Goal: Information Seeking & Learning: Learn about a topic

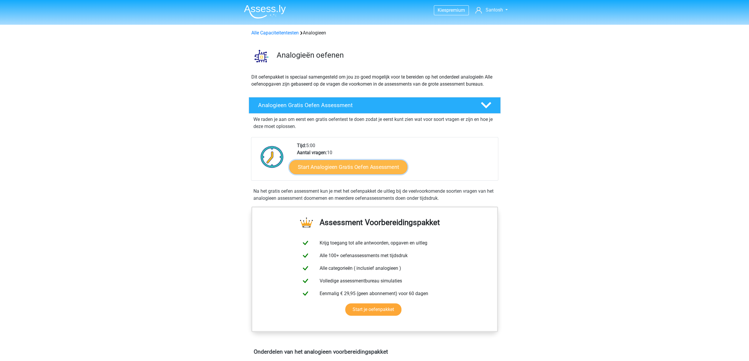
click at [367, 166] on link "Start Analogieen Gratis Oefen Assessment" at bounding box center [348, 167] width 118 height 14
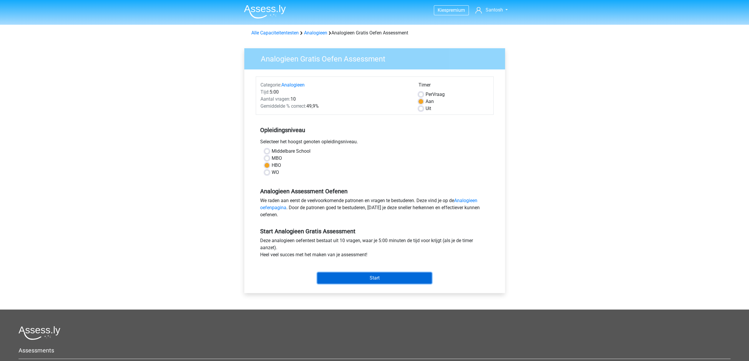
click at [375, 274] on input "Start" at bounding box center [374, 278] width 115 height 11
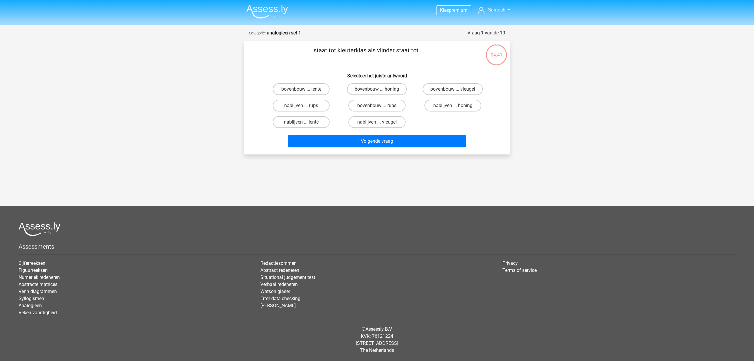
click at [369, 106] on label "bovenbouw ... rups" at bounding box center [376, 106] width 57 height 12
click at [377, 106] on input "bovenbouw ... rups" at bounding box center [379, 108] width 4 height 4
radio input "true"
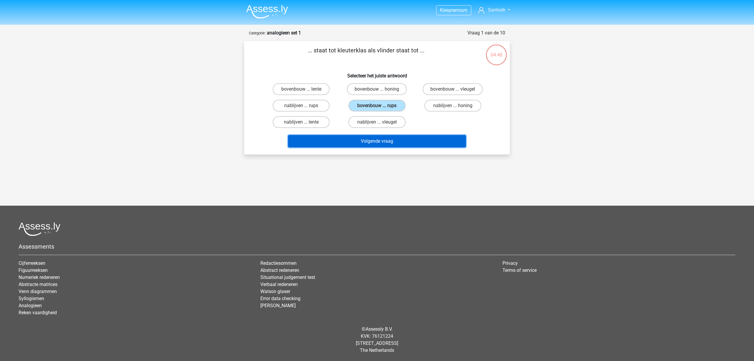
click at [378, 142] on button "Volgende vraag" at bounding box center [377, 141] width 178 height 12
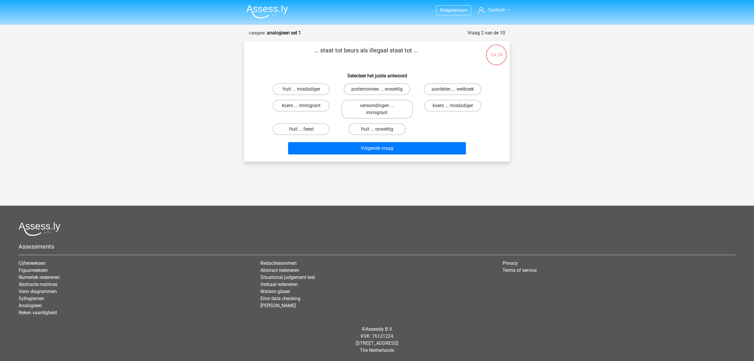
click at [304, 107] on input "koers ... immigrant" at bounding box center [303, 108] width 4 height 4
radio input "true"
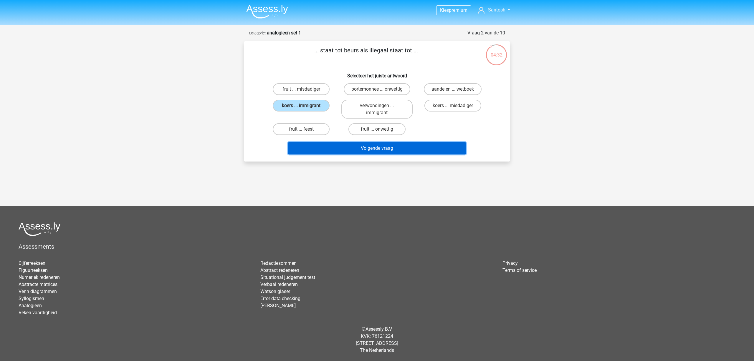
click at [376, 146] on button "Volgende vraag" at bounding box center [377, 148] width 178 height 12
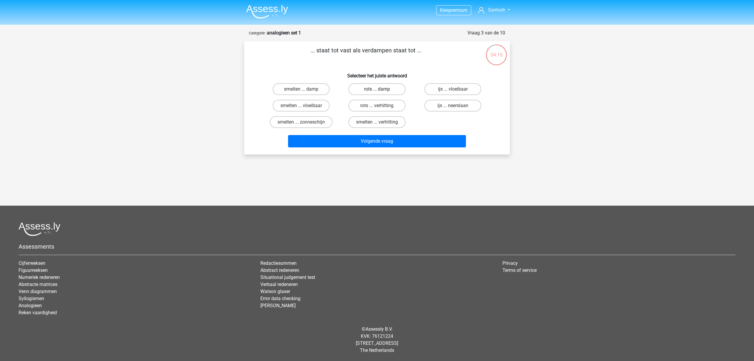
click at [373, 87] on label "rots ... damp" at bounding box center [376, 89] width 57 height 12
click at [377, 89] on input "rots ... damp" at bounding box center [379, 91] width 4 height 4
radio input "true"
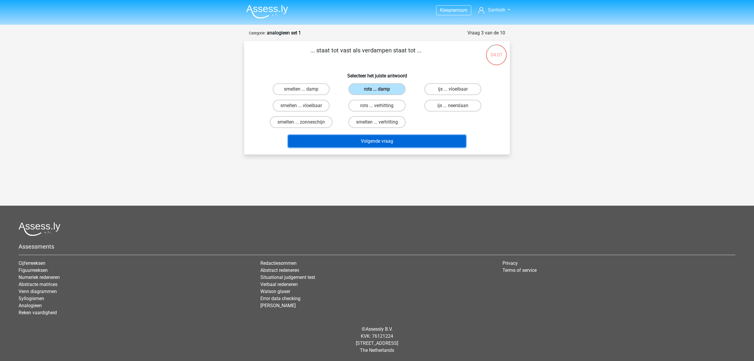
click at [385, 140] on button "Volgende vraag" at bounding box center [377, 141] width 178 height 12
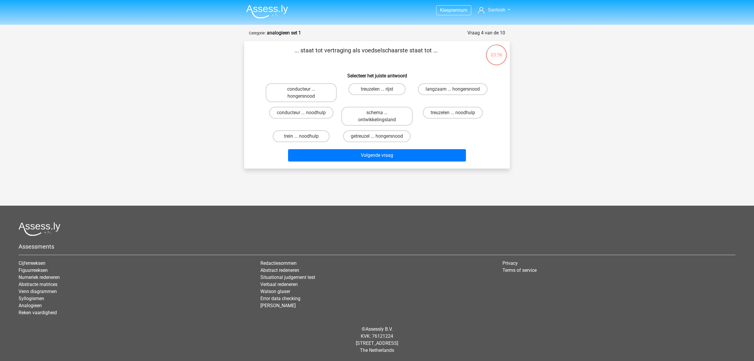
click at [456, 92] on input "langzaam ... hongersnood" at bounding box center [455, 91] width 4 height 4
radio input "true"
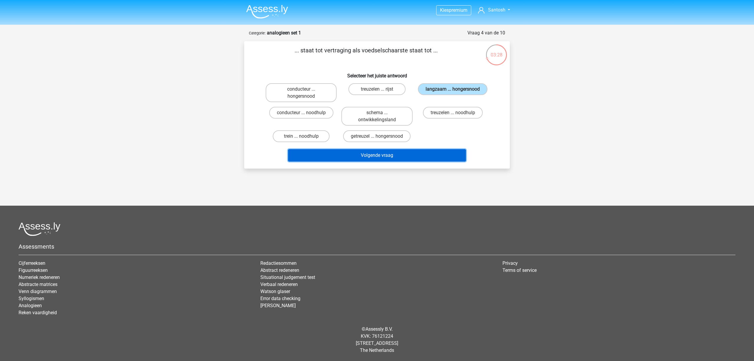
click at [414, 158] on button "Volgende vraag" at bounding box center [377, 155] width 178 height 12
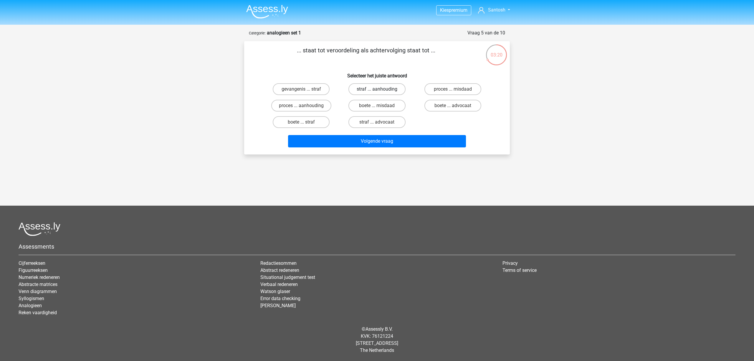
click at [390, 89] on label "straf ... aanhouding" at bounding box center [376, 89] width 57 height 12
click at [381, 89] on input "straf ... aanhouding" at bounding box center [379, 91] width 4 height 4
radio input "true"
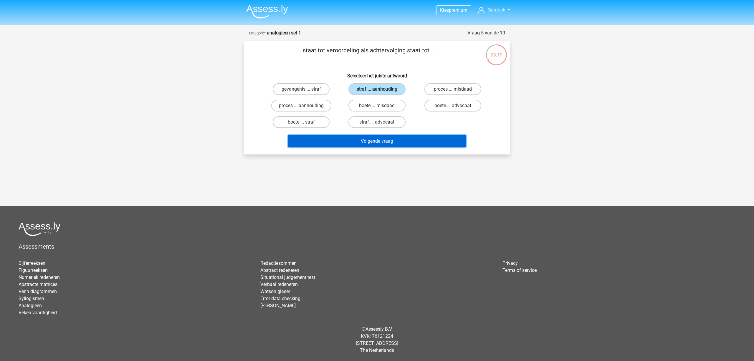
click at [380, 137] on button "Volgende vraag" at bounding box center [377, 141] width 178 height 12
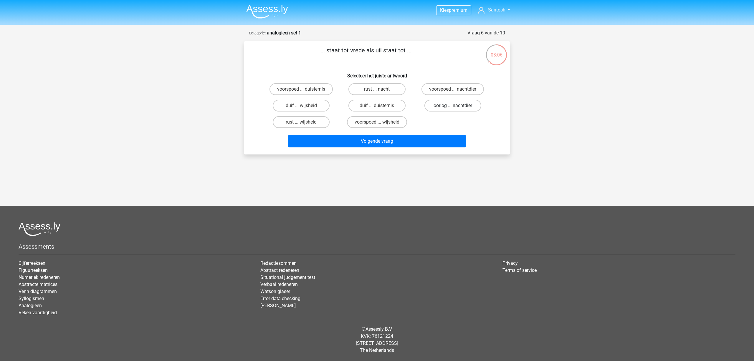
click at [433, 104] on label "oorlog ... nachtdier" at bounding box center [452, 106] width 57 height 12
click at [453, 106] on input "oorlog ... nachtdier" at bounding box center [455, 108] width 4 height 4
radio input "true"
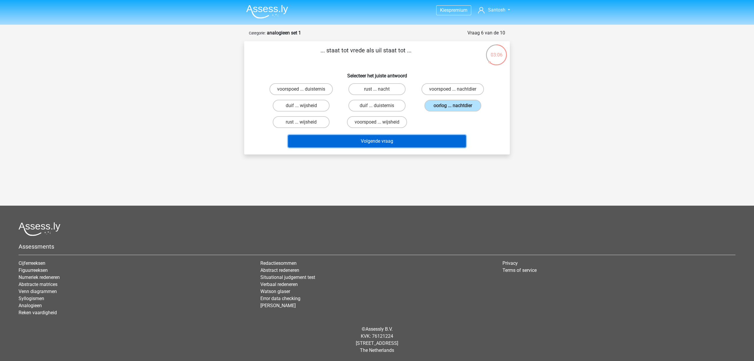
click at [413, 137] on button "Volgende vraag" at bounding box center [377, 141] width 178 height 12
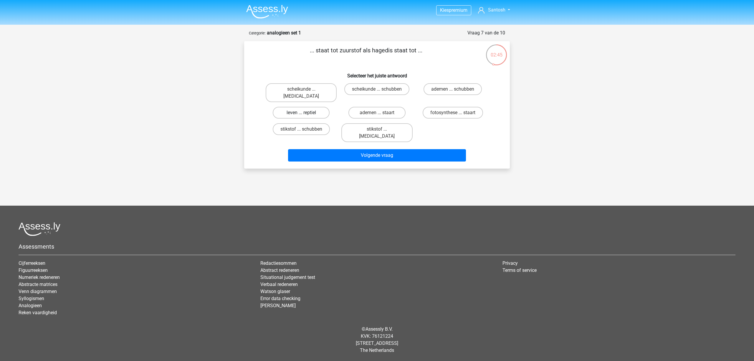
click at [291, 107] on label "leven ... reptiel" at bounding box center [301, 113] width 57 height 12
click at [301, 113] on input "leven ... reptiel" at bounding box center [303, 115] width 4 height 4
radio input "true"
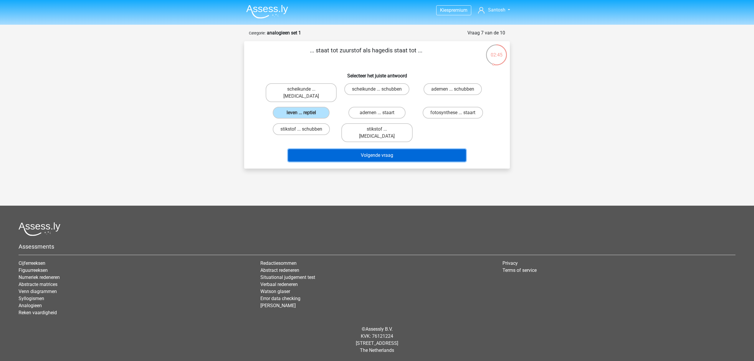
click at [374, 149] on button "Volgende vraag" at bounding box center [377, 155] width 178 height 12
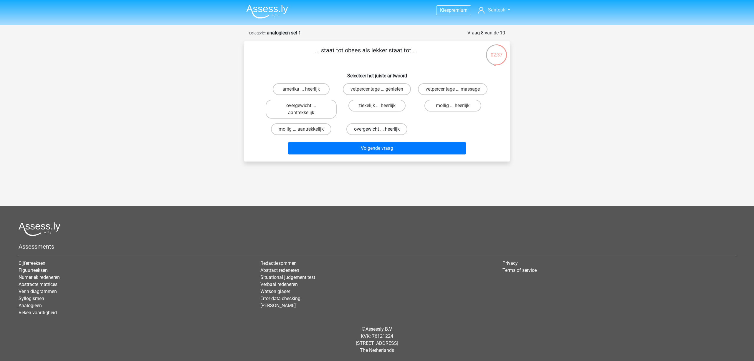
click at [390, 127] on label "overgewicht ... heerlijk" at bounding box center [376, 129] width 61 height 12
click at [381, 129] on input "overgewicht ... heerlijk" at bounding box center [379, 131] width 4 height 4
radio input "true"
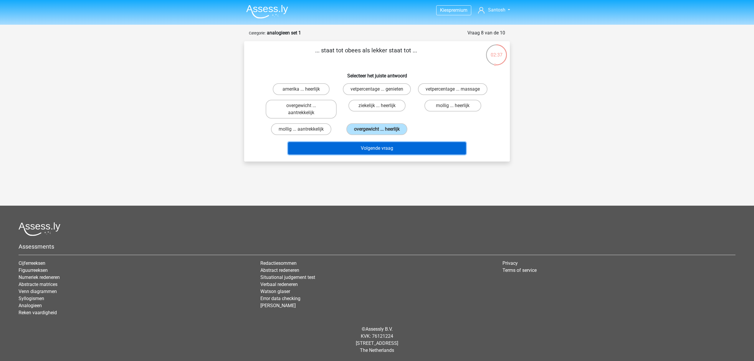
click at [389, 149] on button "Volgende vraag" at bounding box center [377, 148] width 178 height 12
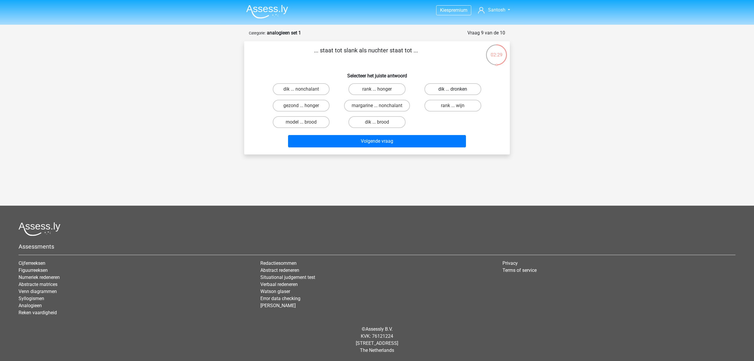
click at [463, 90] on label "dik ... dronken" at bounding box center [452, 89] width 57 height 12
click at [456, 90] on input "dik ... dronken" at bounding box center [455, 91] width 4 height 4
radio input "true"
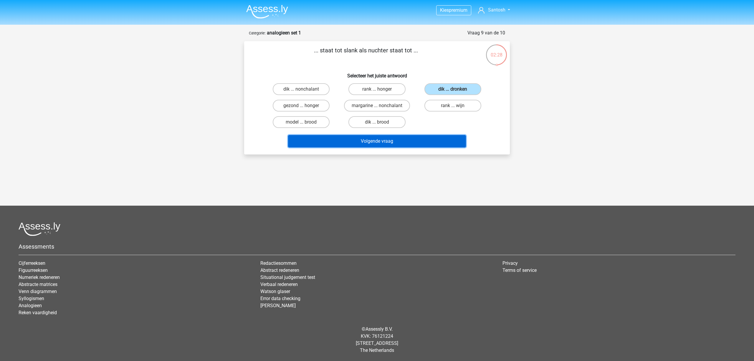
click at [426, 141] on button "Volgende vraag" at bounding box center [377, 141] width 178 height 12
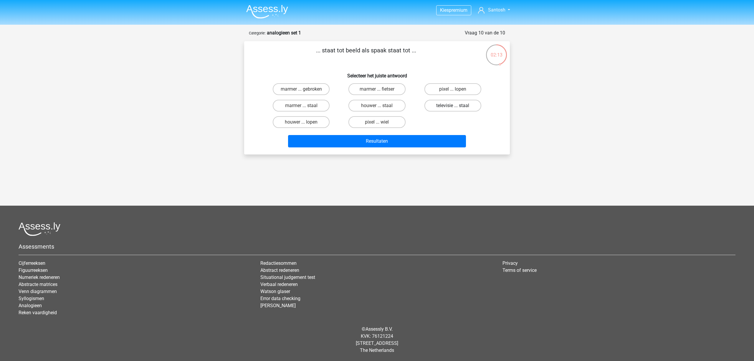
click at [448, 109] on label "televisie ... staal" at bounding box center [452, 106] width 57 height 12
click at [453, 109] on input "televisie ... staal" at bounding box center [455, 108] width 4 height 4
radio input "true"
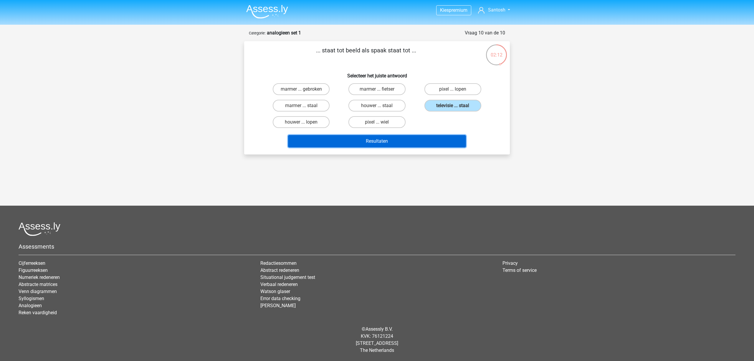
click at [421, 141] on button "Resultaten" at bounding box center [377, 141] width 178 height 12
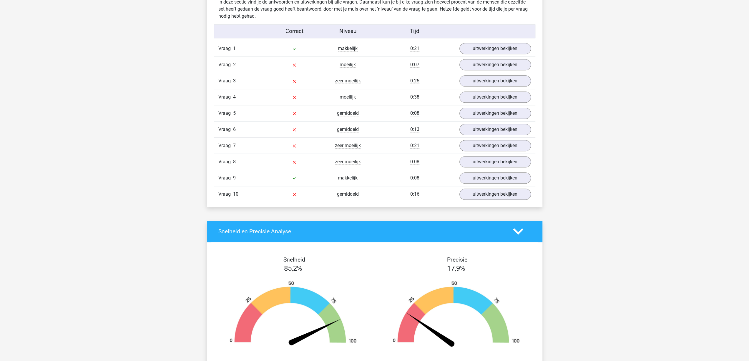
scroll to position [471, 0]
click at [478, 67] on link "uitwerkingen bekijken" at bounding box center [495, 64] width 82 height 13
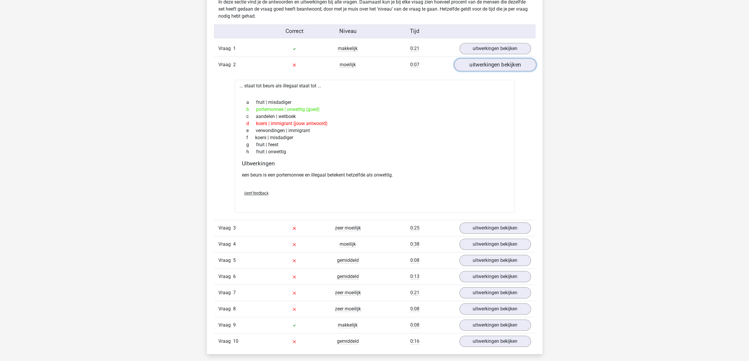
click at [478, 67] on link "uitwerkingen bekijken" at bounding box center [495, 64] width 82 height 13
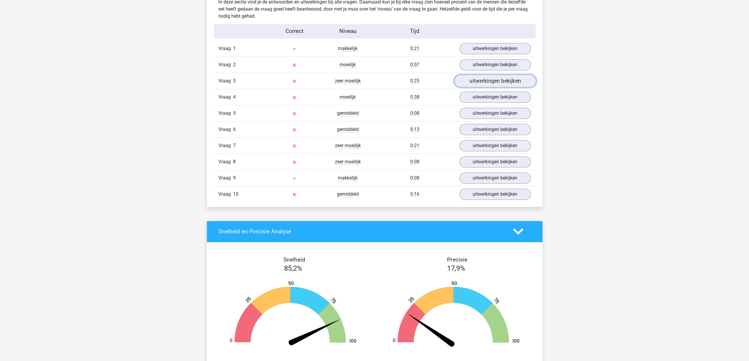
click at [472, 84] on link "uitwerkingen bekijken" at bounding box center [495, 80] width 82 height 13
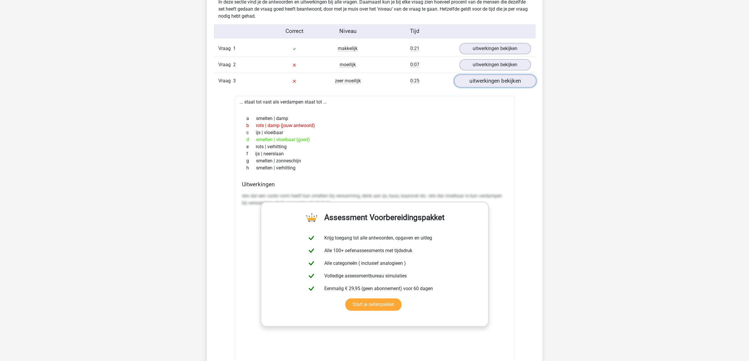
click at [472, 84] on link "uitwerkingen bekijken" at bounding box center [495, 80] width 82 height 13
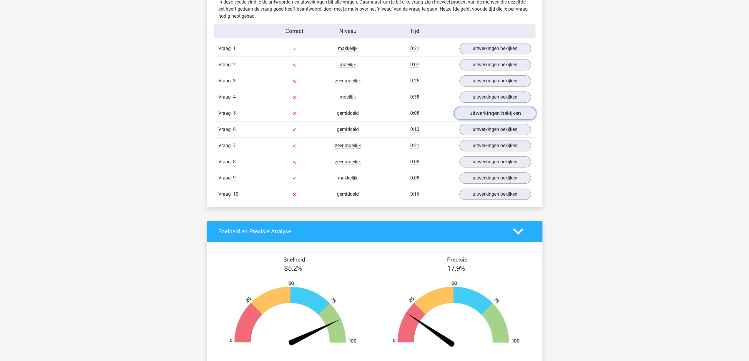
click at [480, 110] on link "uitwerkingen bekijken" at bounding box center [495, 113] width 82 height 13
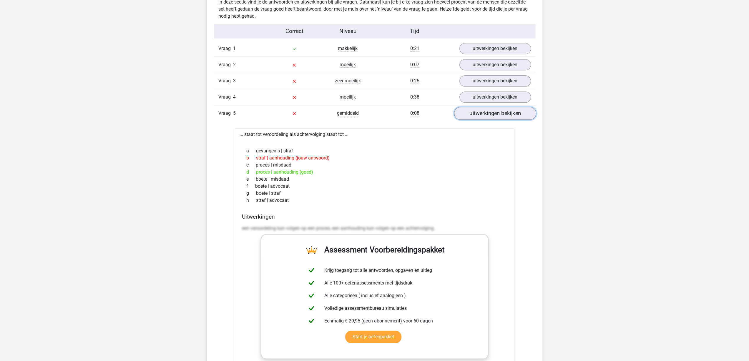
click at [480, 110] on link "uitwerkingen bekijken" at bounding box center [495, 113] width 82 height 13
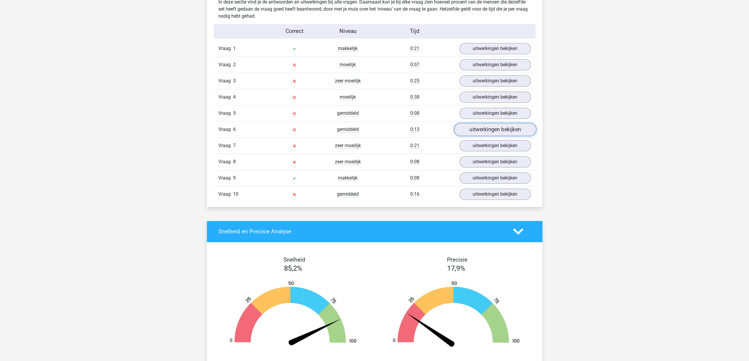
click at [482, 129] on link "uitwerkingen bekijken" at bounding box center [495, 129] width 82 height 13
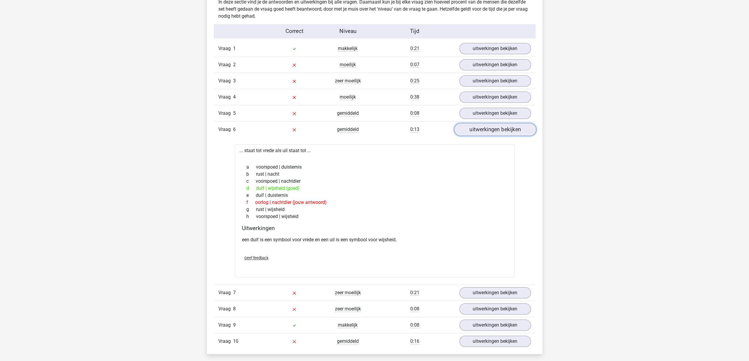
click at [482, 129] on link "uitwerkingen bekijken" at bounding box center [495, 129] width 82 height 13
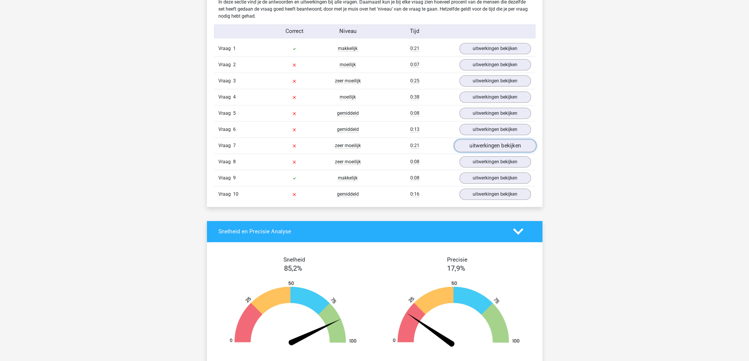
click at [485, 147] on link "uitwerkingen bekijken" at bounding box center [495, 145] width 82 height 13
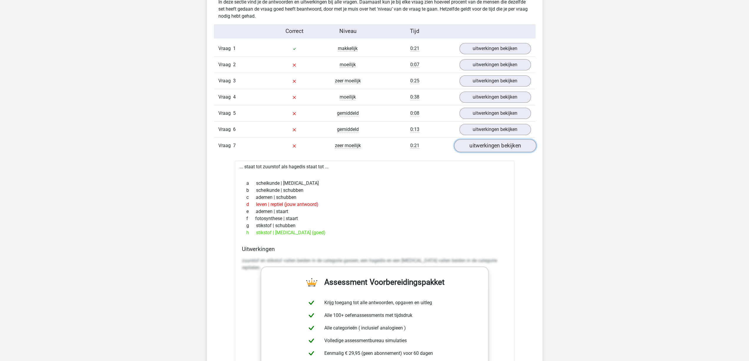
click at [485, 147] on link "uitwerkingen bekijken" at bounding box center [495, 145] width 82 height 13
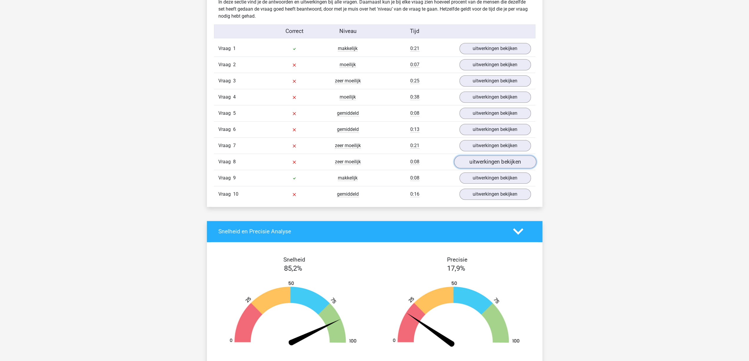
click at [480, 158] on link "uitwerkingen bekijken" at bounding box center [495, 161] width 82 height 13
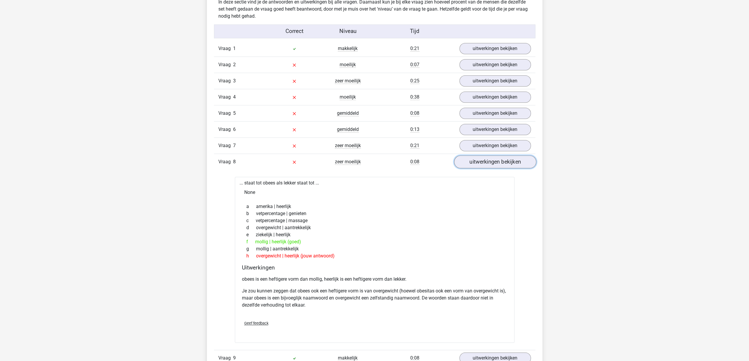
click at [480, 158] on link "uitwerkingen bekijken" at bounding box center [495, 161] width 82 height 13
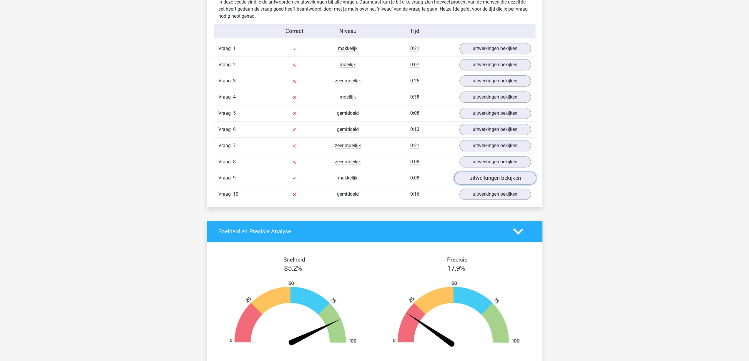
click at [483, 175] on link "uitwerkingen bekijken" at bounding box center [495, 178] width 82 height 13
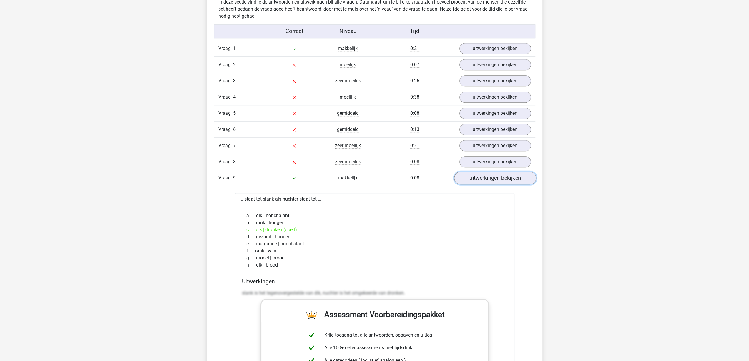
click at [483, 175] on link "uitwerkingen bekijken" at bounding box center [495, 178] width 82 height 13
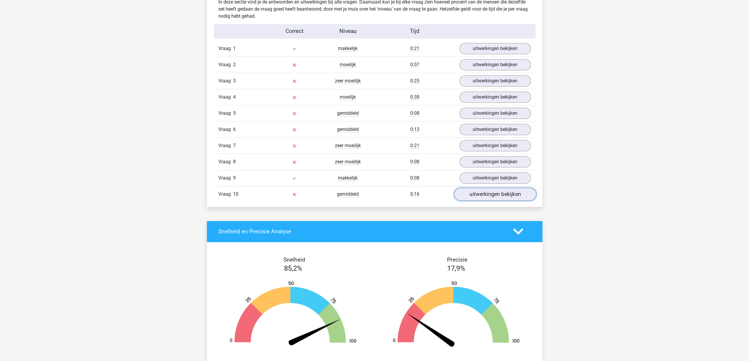
click at [480, 193] on link "uitwerkingen bekijken" at bounding box center [495, 194] width 82 height 13
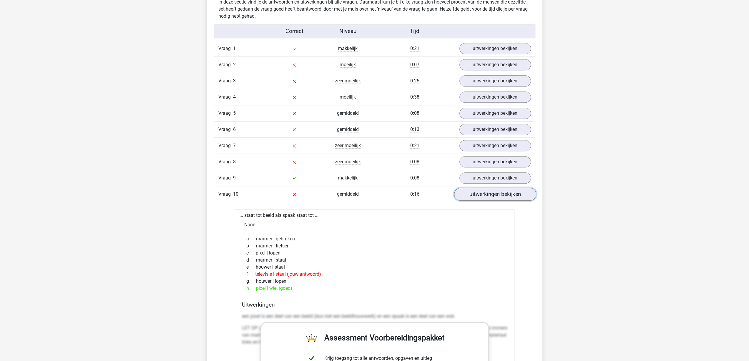
click at [480, 193] on link "uitwerkingen bekijken" at bounding box center [495, 194] width 82 height 13
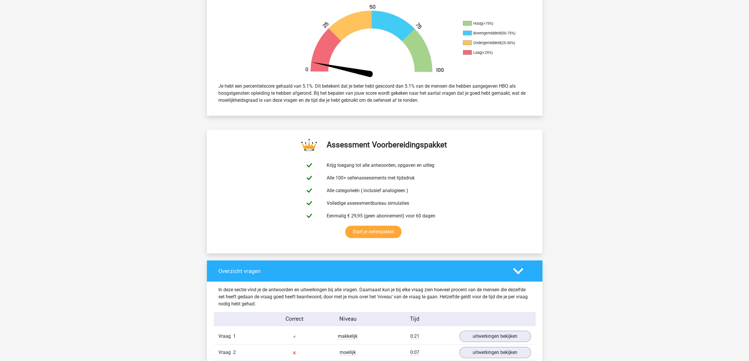
scroll to position [177, 0]
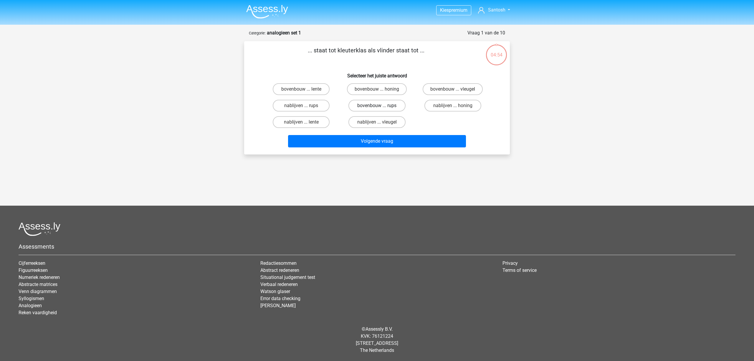
click at [382, 109] on label "bovenbouw ... rups" at bounding box center [376, 106] width 57 height 12
click at [381, 109] on input "bovenbouw ... rups" at bounding box center [379, 108] width 4 height 4
radio input "true"
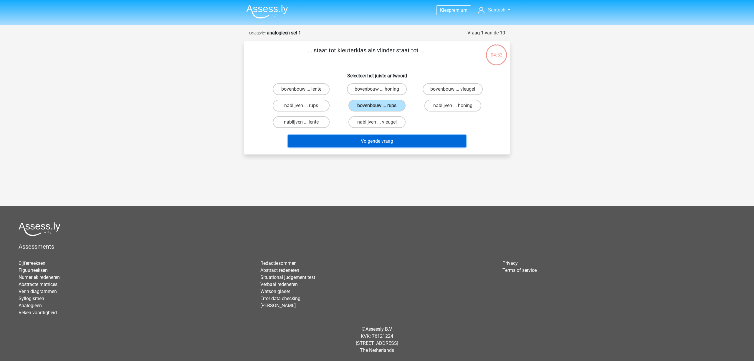
click at [380, 141] on button "Volgende vraag" at bounding box center [377, 141] width 178 height 12
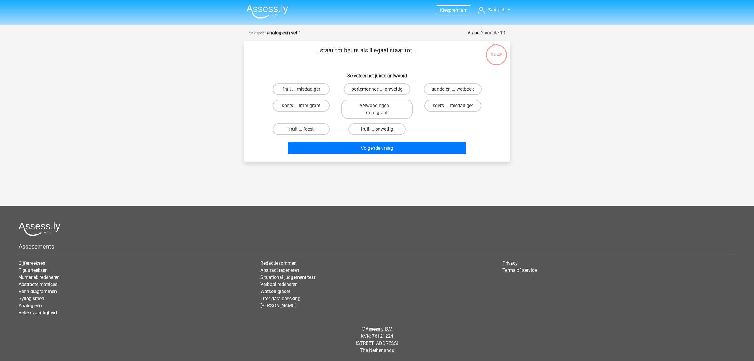
click at [390, 88] on label "portemonnee ... onwettig" at bounding box center [377, 89] width 67 height 12
click at [381, 89] on input "portemonnee ... onwettig" at bounding box center [379, 91] width 4 height 4
radio input "true"
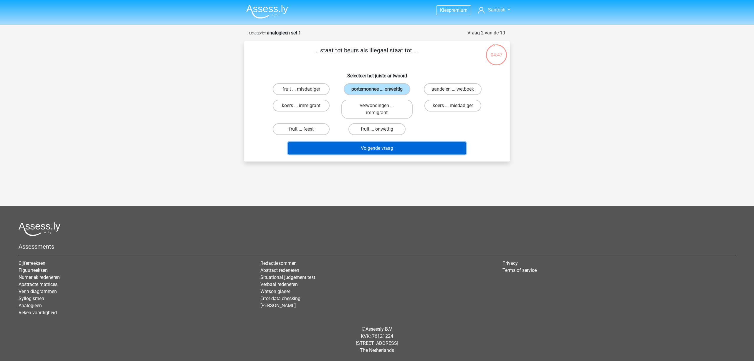
click at [380, 148] on button "Volgende vraag" at bounding box center [377, 148] width 178 height 12
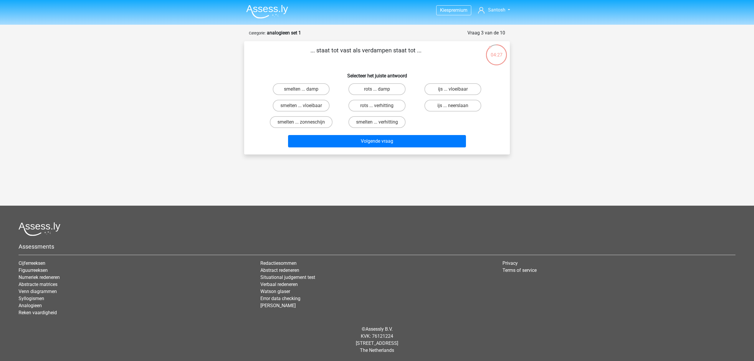
click at [302, 106] on input "smelten ... vloeibaar" at bounding box center [303, 108] width 4 height 4
radio input "true"
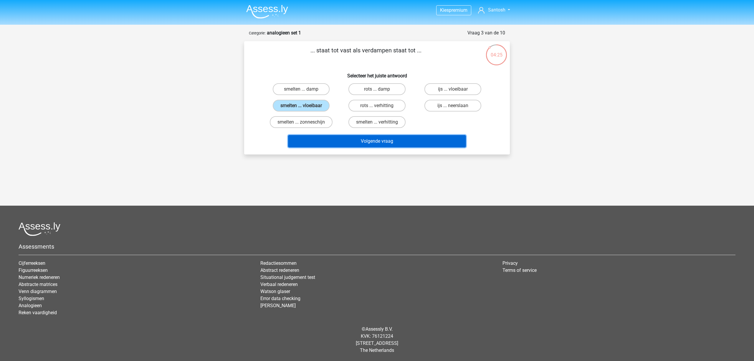
click at [387, 140] on button "Volgende vraag" at bounding box center [377, 141] width 178 height 12
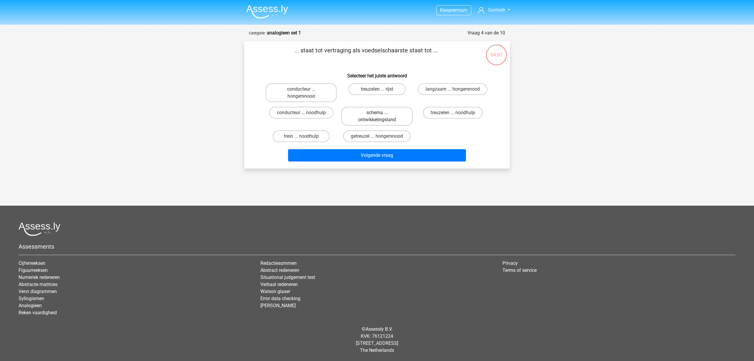
click at [395, 119] on label "schema ... ontwikkelingsland" at bounding box center [376, 116] width 71 height 19
click at [381, 117] on input "schema ... ontwikkelingsland" at bounding box center [379, 115] width 4 height 4
radio input "true"
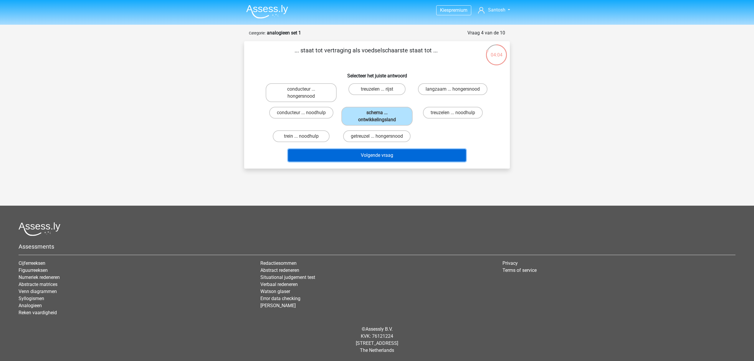
click at [397, 155] on button "Volgende vraag" at bounding box center [377, 155] width 178 height 12
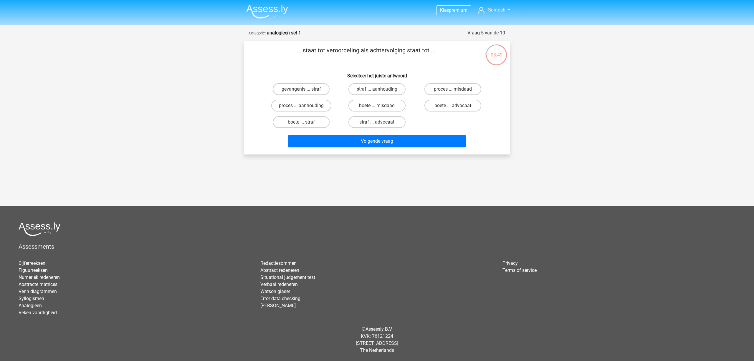
click at [332, 108] on div "proces ... aanhouding" at bounding box center [301, 106] width 71 height 12
click at [319, 107] on label "proces ... aanhouding" at bounding box center [301, 106] width 60 height 12
click at [305, 107] on input "proces ... aanhouding" at bounding box center [303, 108] width 4 height 4
radio input "true"
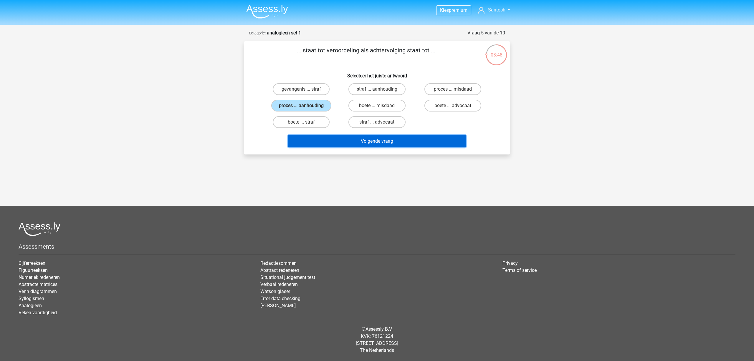
click at [356, 142] on button "Volgende vraag" at bounding box center [377, 141] width 178 height 12
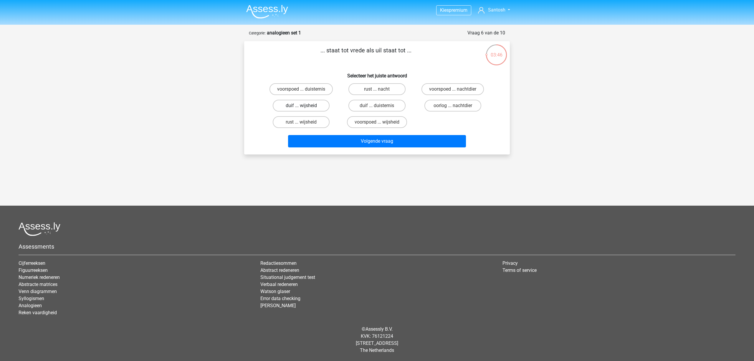
click at [303, 103] on label "duif ... wijsheid" at bounding box center [301, 106] width 57 height 12
click at [303, 106] on input "duif ... wijsheid" at bounding box center [303, 108] width 4 height 4
radio input "true"
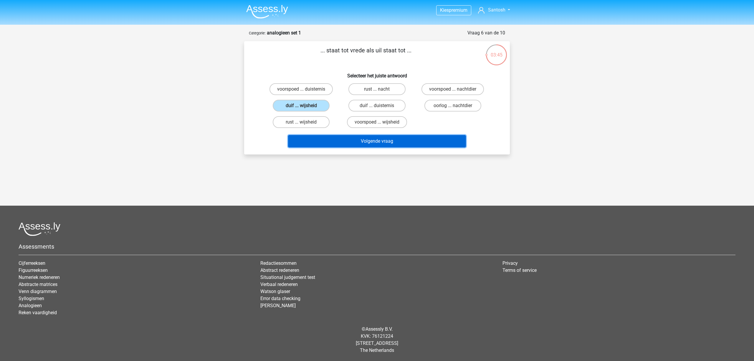
click at [382, 145] on button "Volgende vraag" at bounding box center [377, 141] width 178 height 12
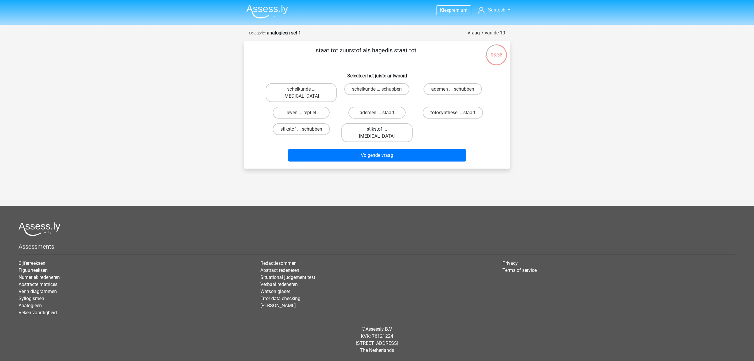
click at [383, 124] on label "stikstof ... krokodil" at bounding box center [376, 132] width 71 height 19
click at [381, 129] on input "stikstof ... krokodil" at bounding box center [379, 131] width 4 height 4
radio input "true"
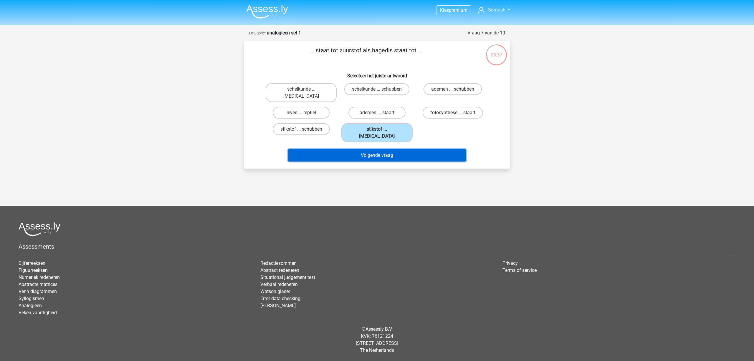
click at [385, 149] on button "Volgende vraag" at bounding box center [377, 155] width 178 height 12
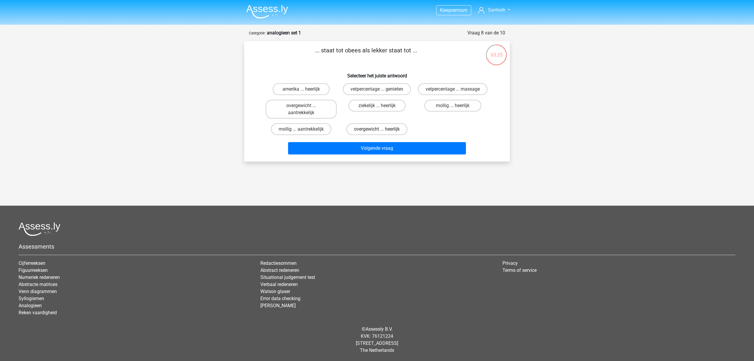
click at [371, 125] on label "overgewicht ... heerlijk" at bounding box center [376, 129] width 61 height 12
click at [377, 129] on input "overgewicht ... heerlijk" at bounding box center [379, 131] width 4 height 4
radio input "true"
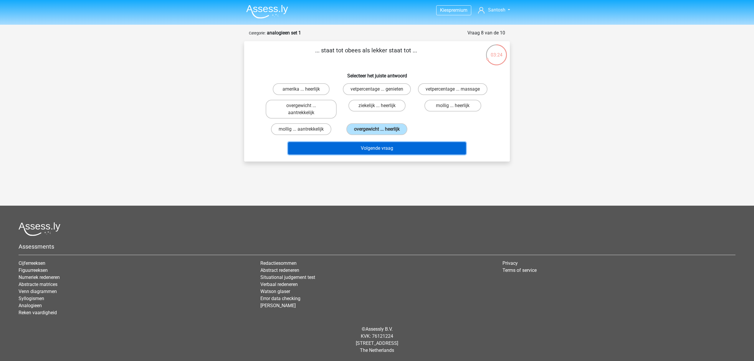
click at [382, 145] on button "Volgende vraag" at bounding box center [377, 148] width 178 height 12
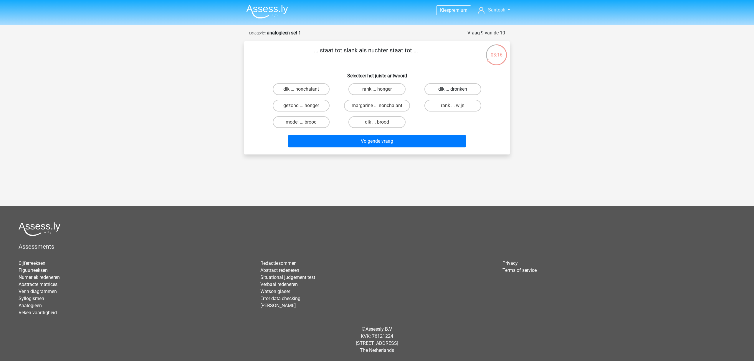
click at [467, 90] on label "dik ... dronken" at bounding box center [452, 89] width 57 height 12
click at [456, 90] on input "dik ... dronken" at bounding box center [455, 91] width 4 height 4
radio input "true"
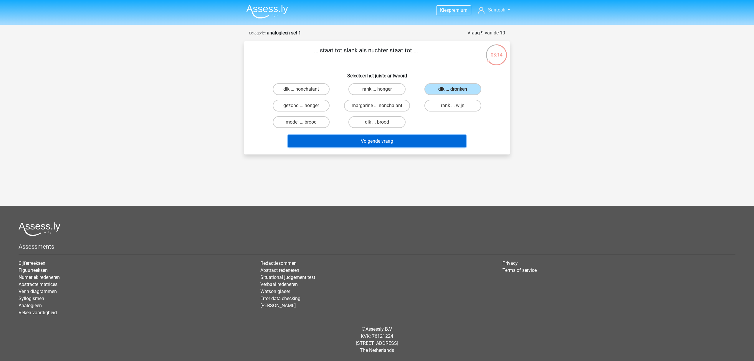
click at [381, 140] on button "Volgende vraag" at bounding box center [377, 141] width 178 height 12
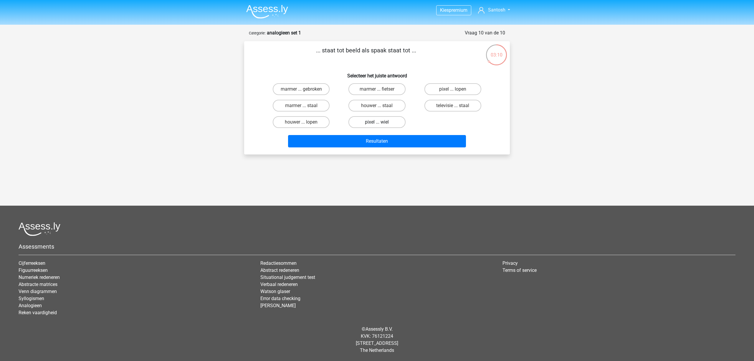
click at [362, 119] on label "pixel ... wiel" at bounding box center [376, 122] width 57 height 12
click at [377, 122] on input "pixel ... wiel" at bounding box center [379, 124] width 4 height 4
radio input "true"
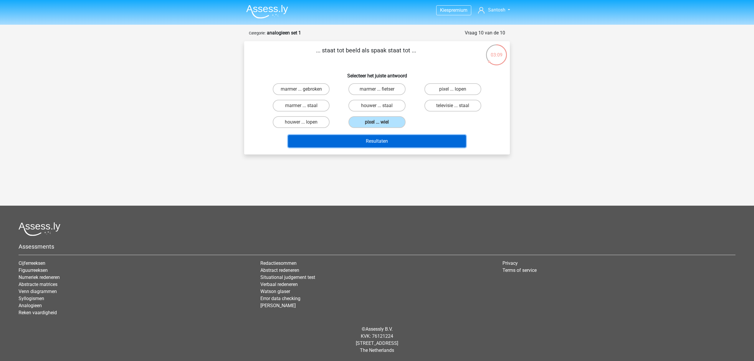
click at [364, 140] on button "Resultaten" at bounding box center [377, 141] width 178 height 12
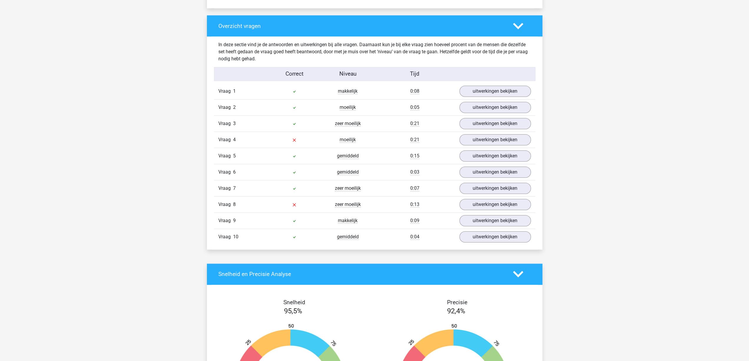
scroll to position [442, 0]
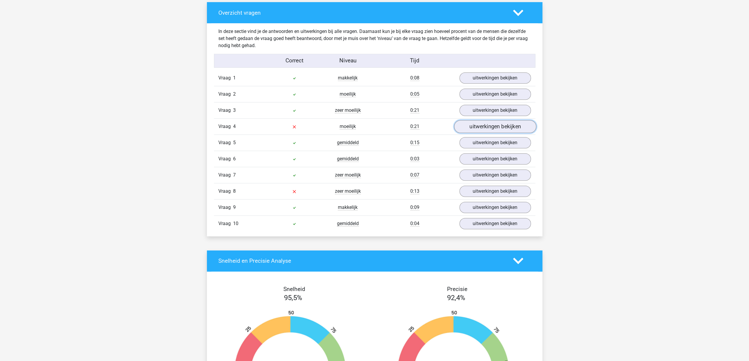
click at [471, 124] on link "uitwerkingen bekijken" at bounding box center [495, 126] width 82 height 13
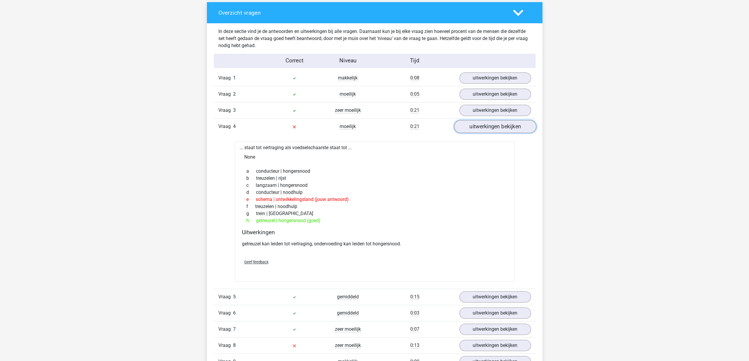
click at [471, 124] on link "uitwerkingen bekijken" at bounding box center [495, 126] width 82 height 13
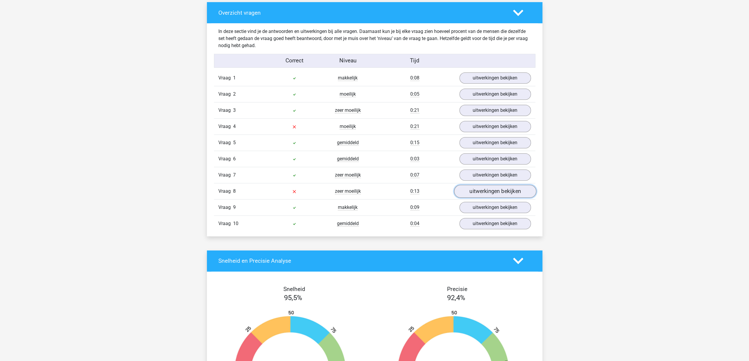
click at [486, 190] on link "uitwerkingen bekijken" at bounding box center [495, 191] width 82 height 13
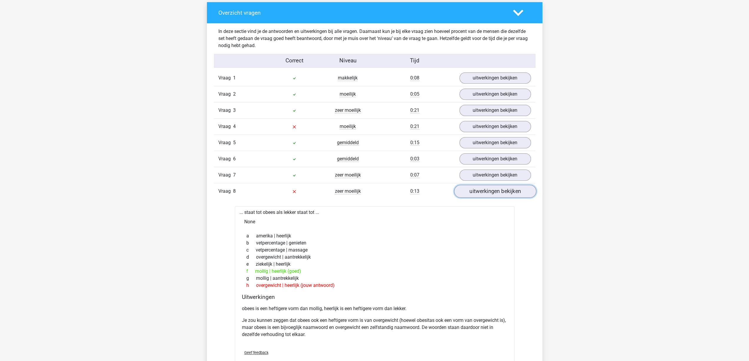
click at [486, 190] on link "uitwerkingen bekijken" at bounding box center [495, 191] width 82 height 13
